Goal: Task Accomplishment & Management: Manage account settings

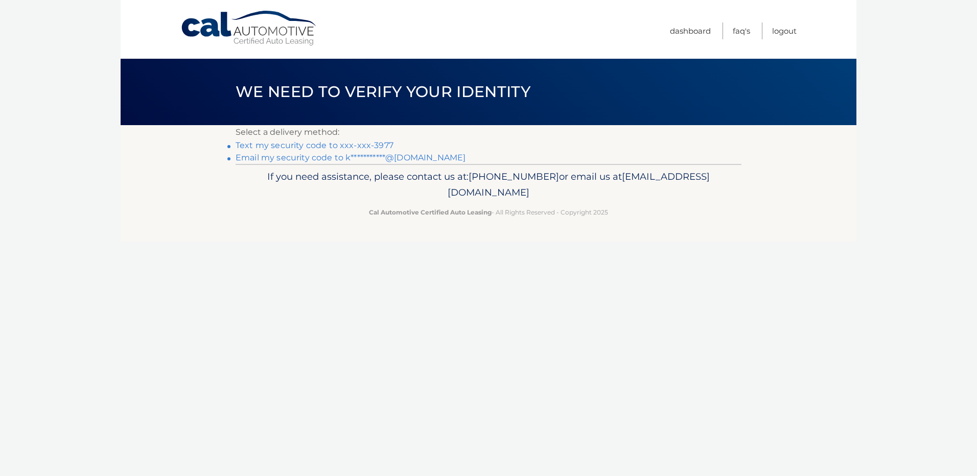
click at [331, 144] on link "Text my security code to xxx-xxx-3977" at bounding box center [314, 145] width 158 height 10
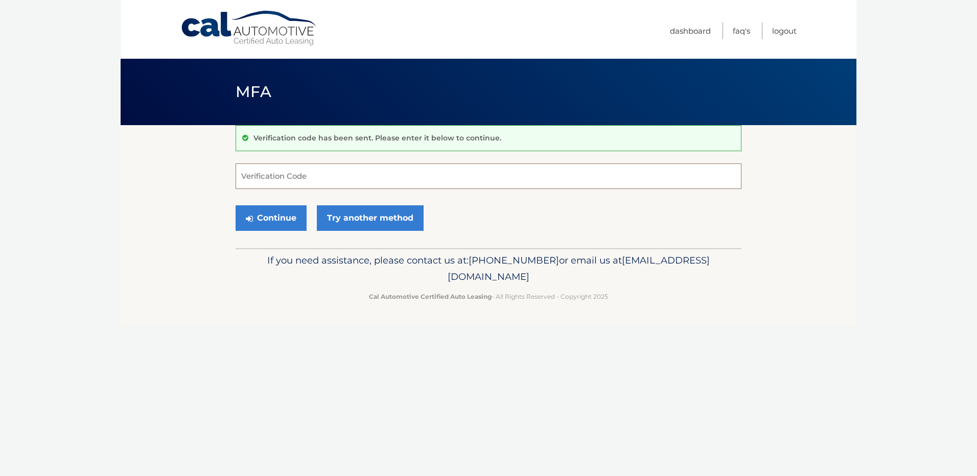
click at [310, 178] on input "Verification Code" at bounding box center [488, 176] width 506 height 26
type input "479616"
click at [288, 221] on button "Continue" at bounding box center [270, 218] width 71 height 26
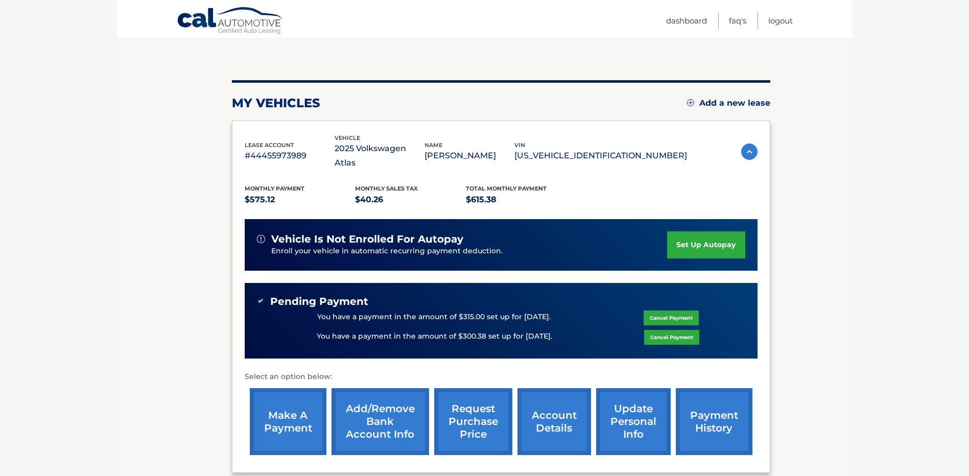
scroll to position [182, 0]
